Goal: Navigation & Orientation: Find specific page/section

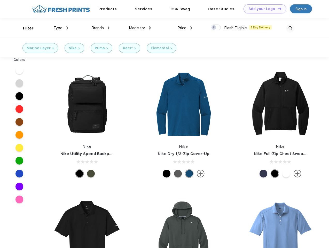
click at [263, 9] on link "Add your Logo Design Tool" at bounding box center [265, 8] width 43 height 9
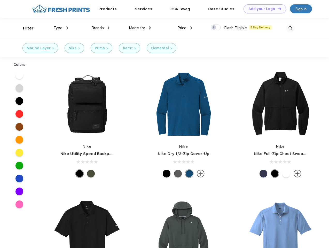
click at [0, 0] on div "Design Tool" at bounding box center [0, 0] width 0 height 0
click at [277, 9] on link "Add your Logo Design Tool" at bounding box center [265, 8] width 43 height 9
click at [25, 28] on div "Filter" at bounding box center [28, 28] width 11 height 6
click at [61, 28] on span "Type" at bounding box center [57, 28] width 9 height 5
click at [100, 28] on span "Brands" at bounding box center [97, 28] width 12 height 5
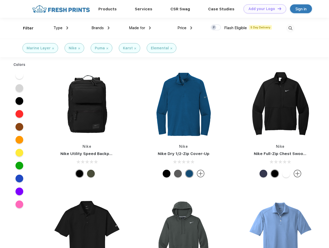
click at [140, 28] on span "Made for" at bounding box center [137, 28] width 16 height 5
click at [185, 28] on span "Price" at bounding box center [181, 28] width 9 height 5
click at [216, 28] on div at bounding box center [216, 28] width 10 height 6
click at [214, 28] on input "checkbox" at bounding box center [212, 25] width 3 height 3
click at [290, 28] on img at bounding box center [290, 28] width 9 height 9
